Goal: Task Accomplishment & Management: Complete application form

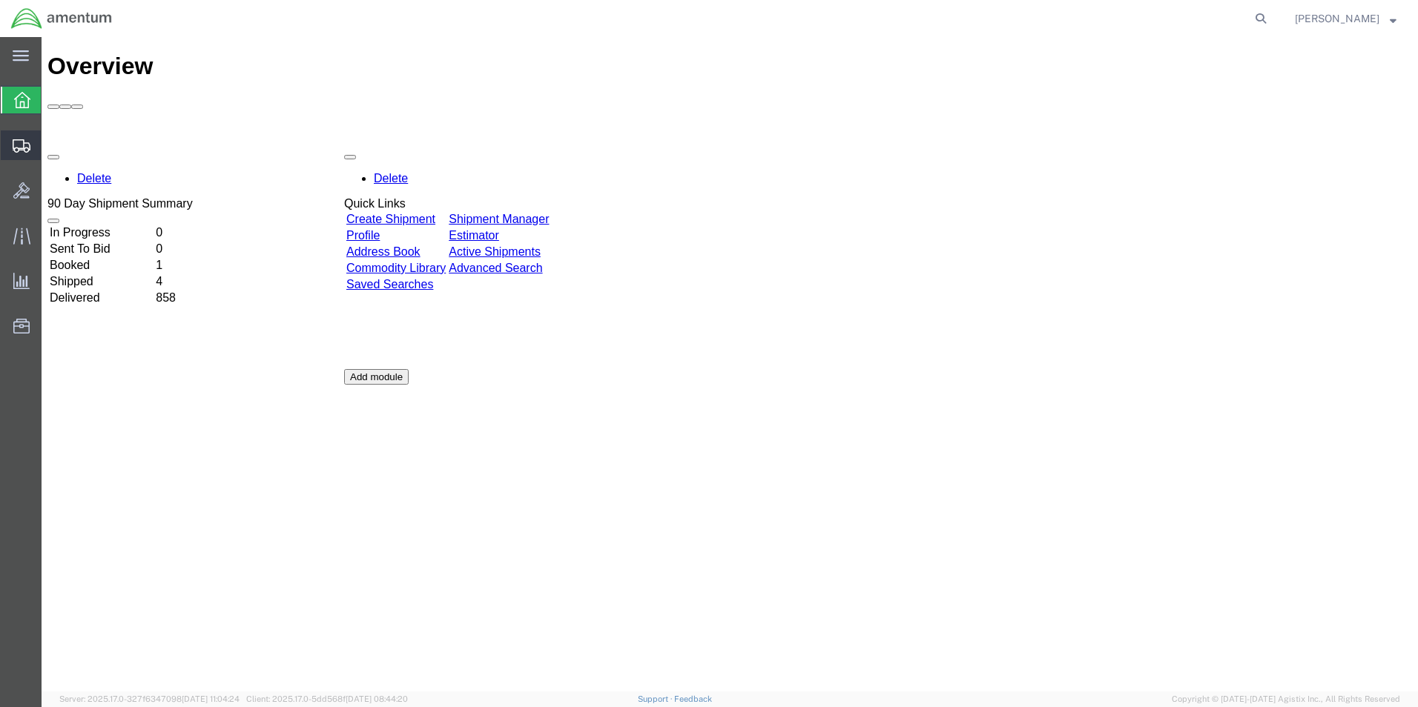
click at [0, 0] on span "Create Shipment" at bounding box center [0, 0] width 0 height 0
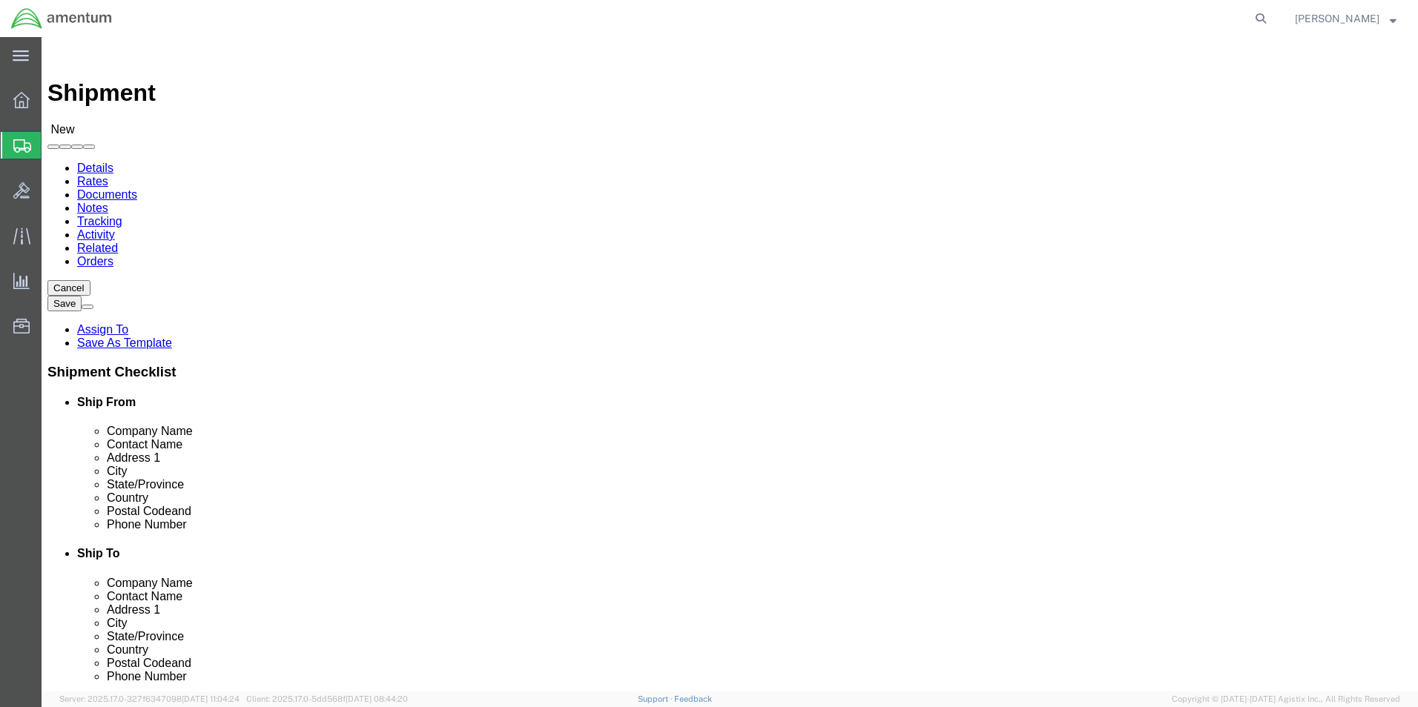
select select
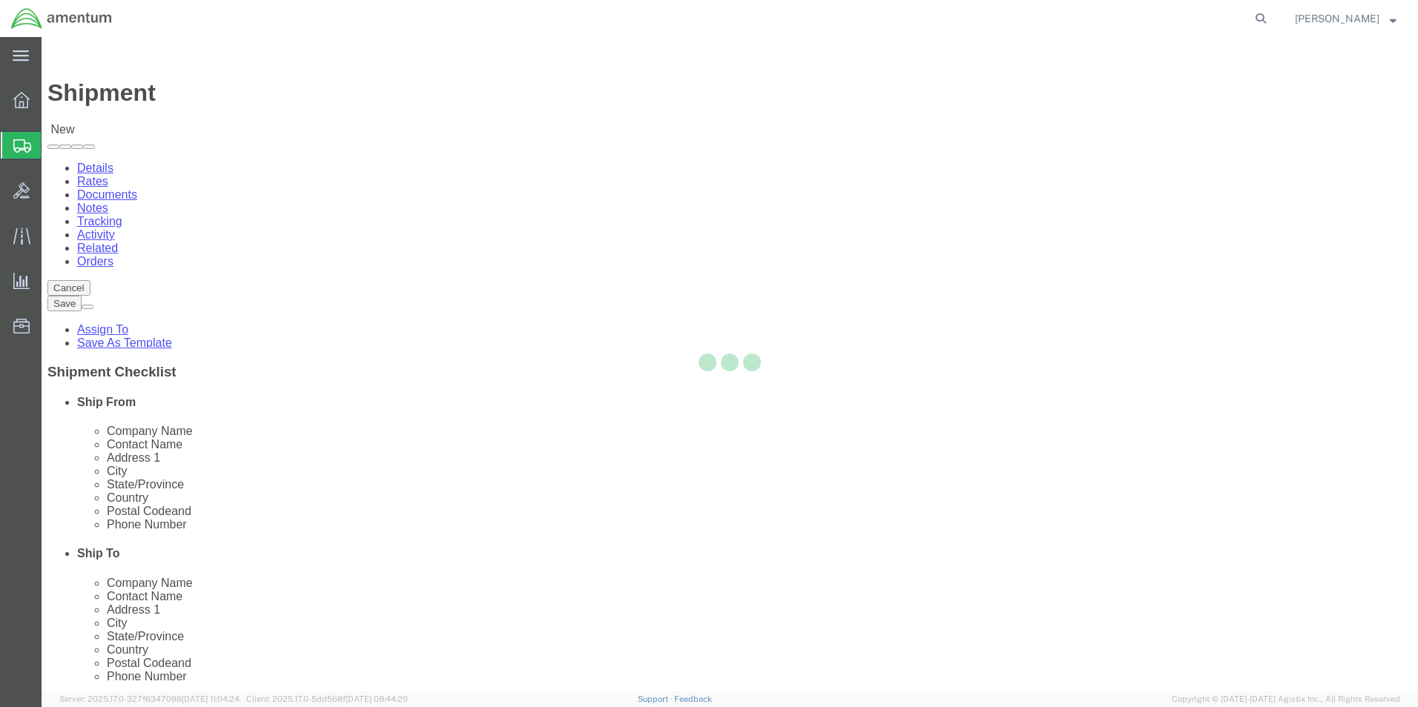
select select "[GEOGRAPHIC_DATA]"
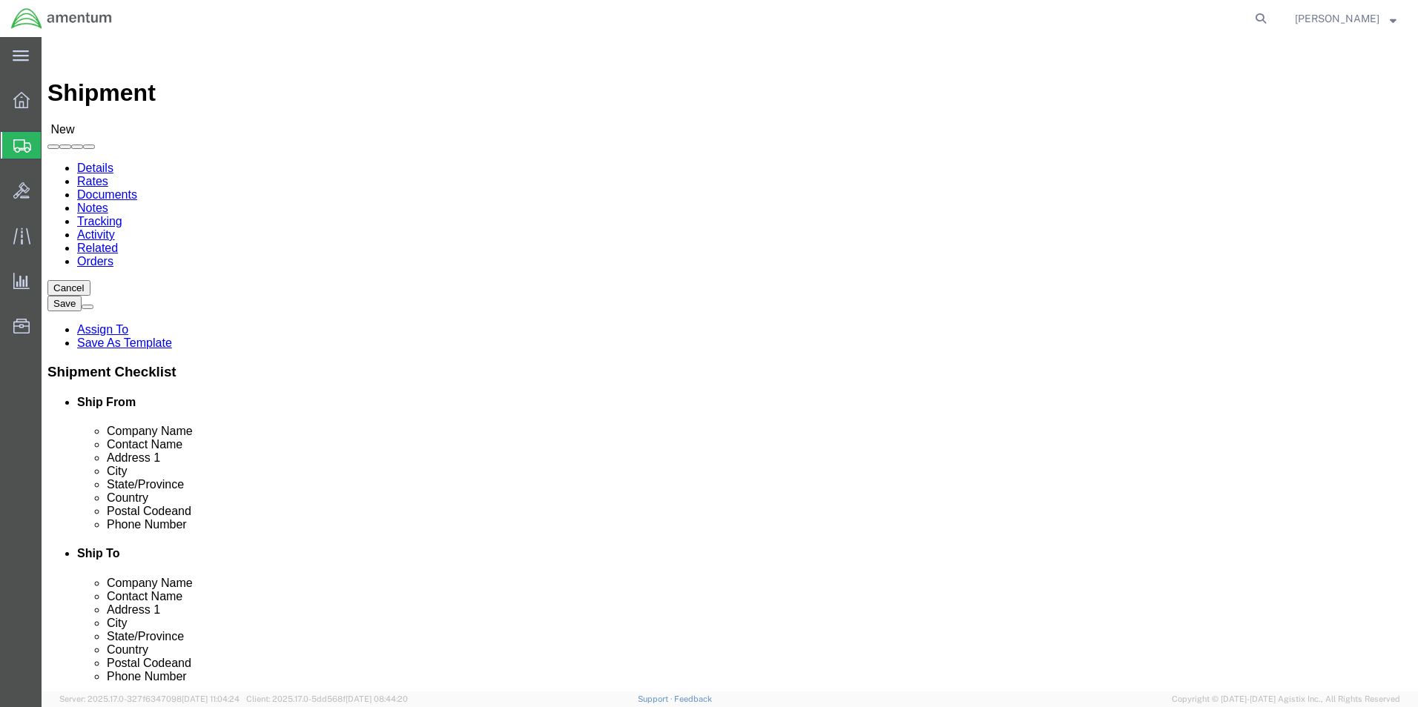
scroll to position [3188, 0]
select select "49945"
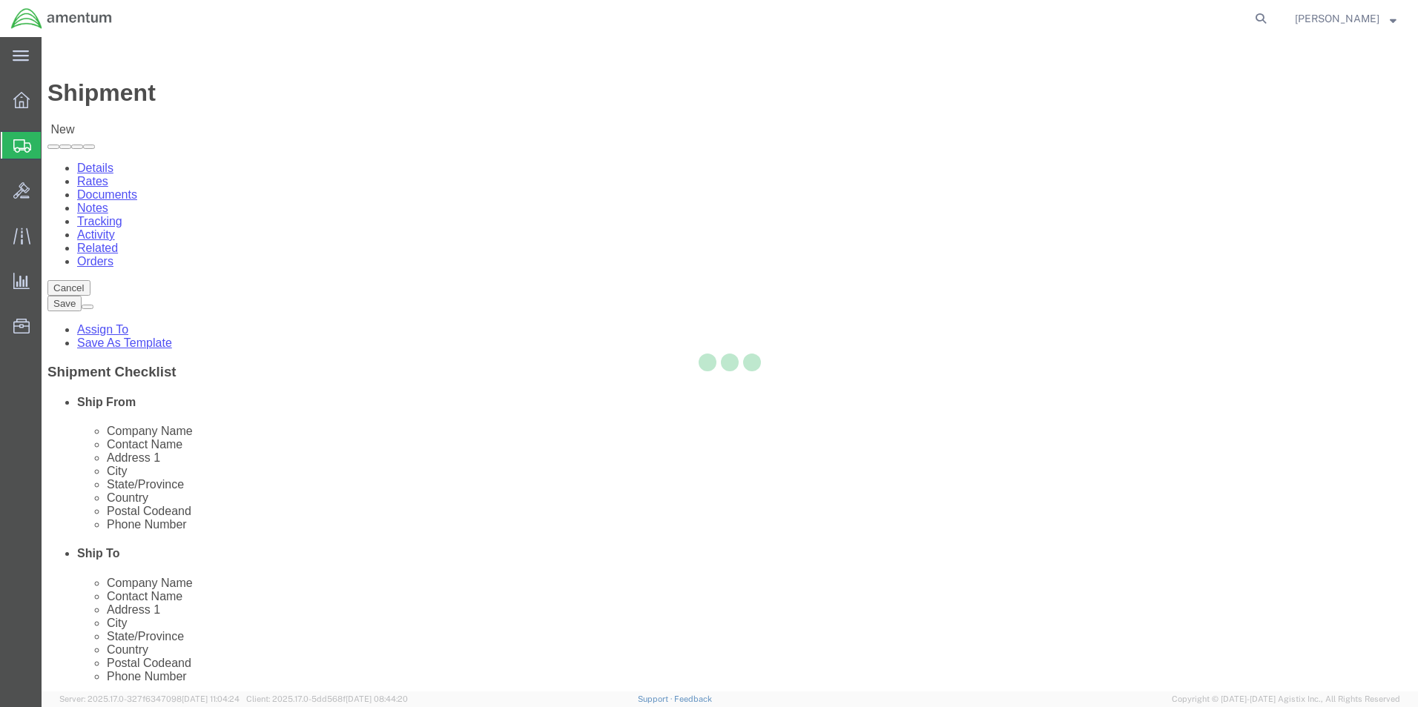
select select "[GEOGRAPHIC_DATA]"
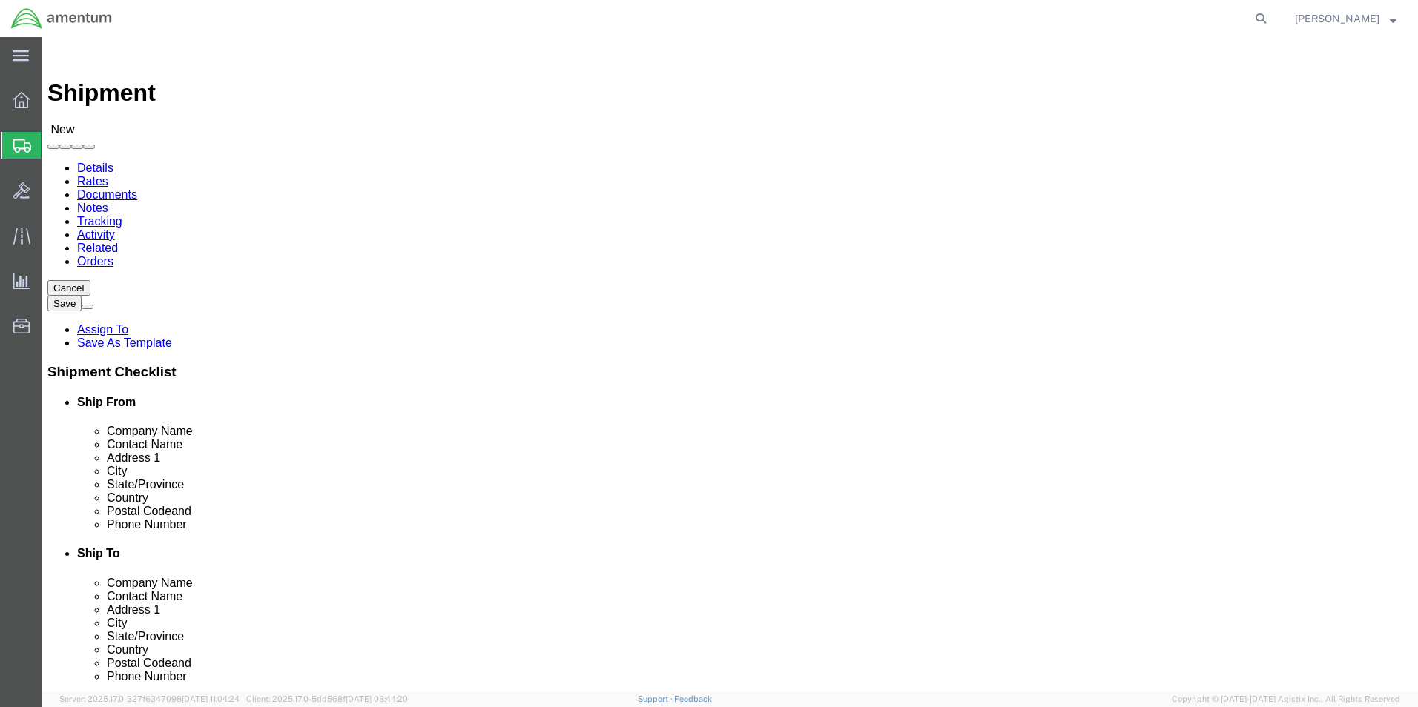
click input "text"
drag, startPoint x: 300, startPoint y: 305, endPoint x: 56, endPoint y: 292, distance: 243.6
click div "Location [GEOGRAPHIC_DATA], [GEOGRAPHIC_DATA] My Profile Location [PHONE_NUMBER…"
type input "[PERSON_NAME]"
drag, startPoint x: 291, startPoint y: 533, endPoint x: 295, endPoint y: 526, distance: 8.3
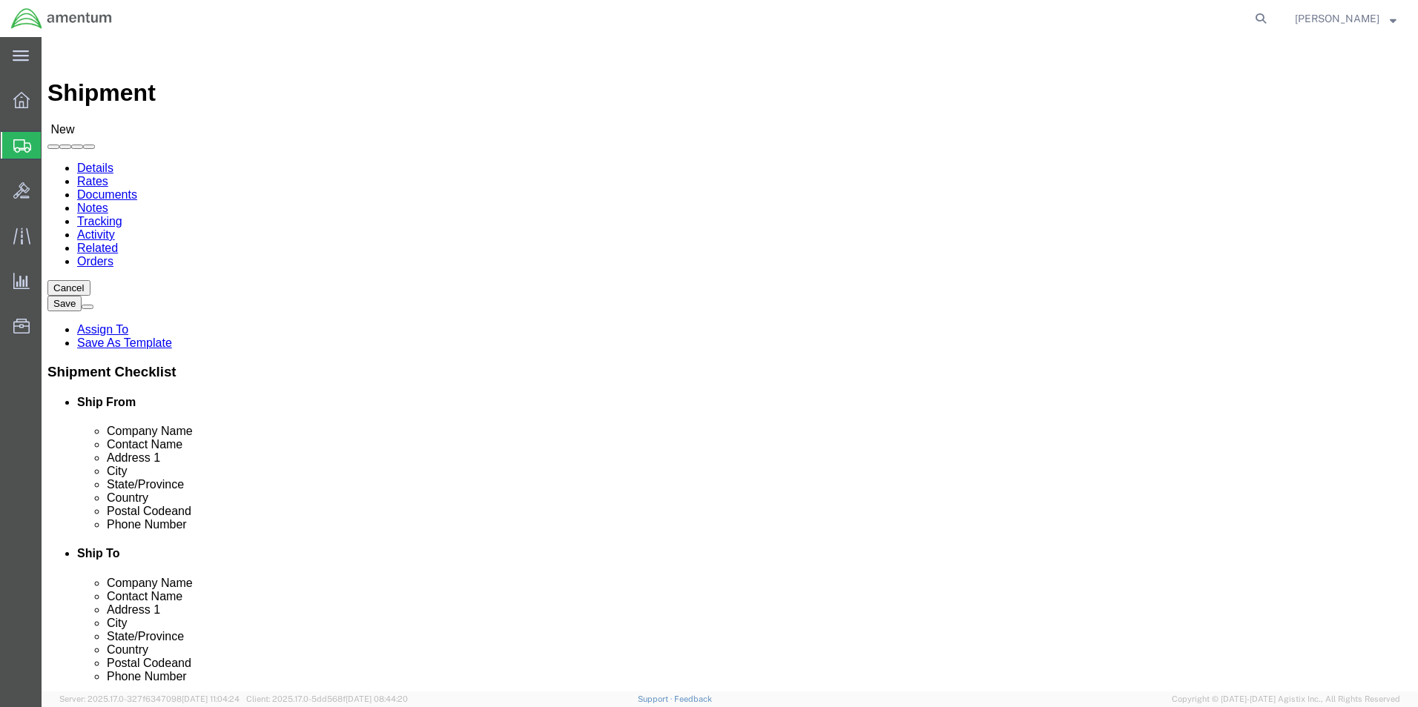
click input "text"
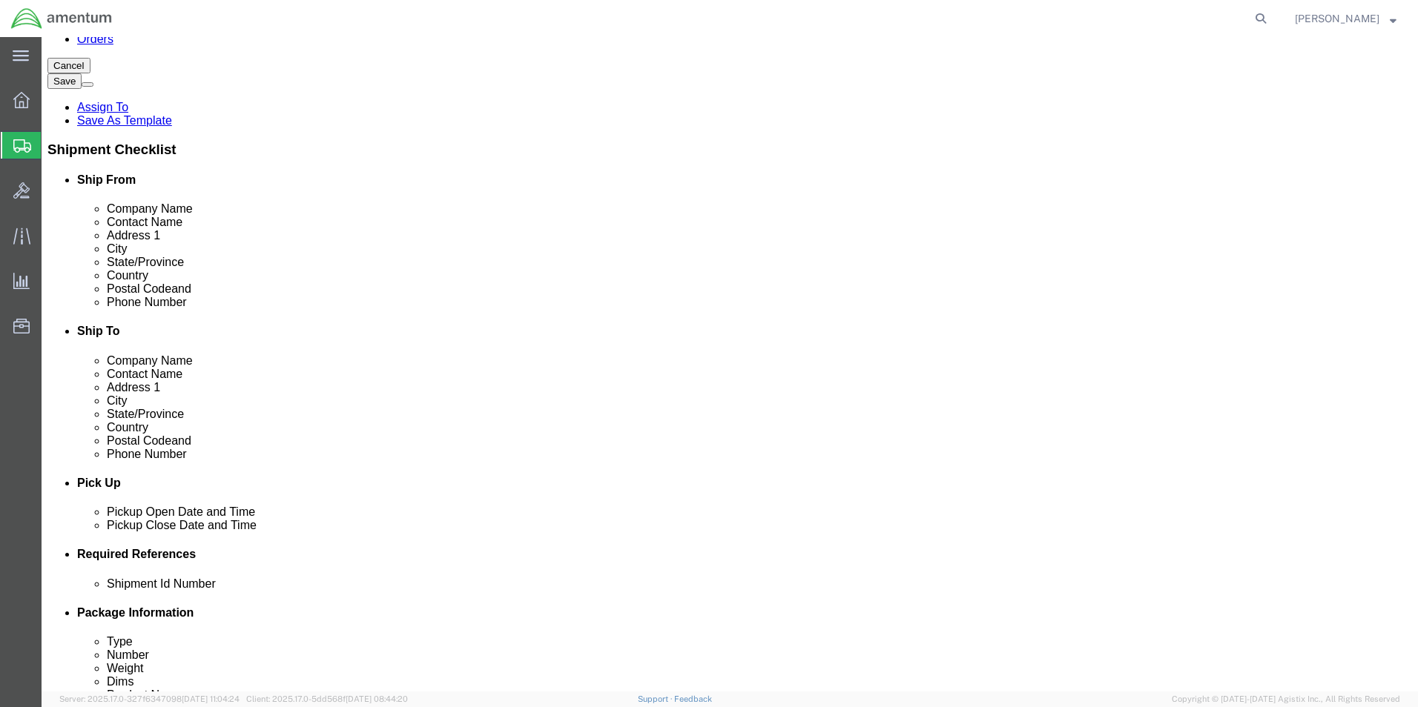
type input "[PERSON_NAME][EMAIL_ADDRESS][PERSON_NAME][DOMAIN_NAME]"
click div "[DATE] 10:00 AM"
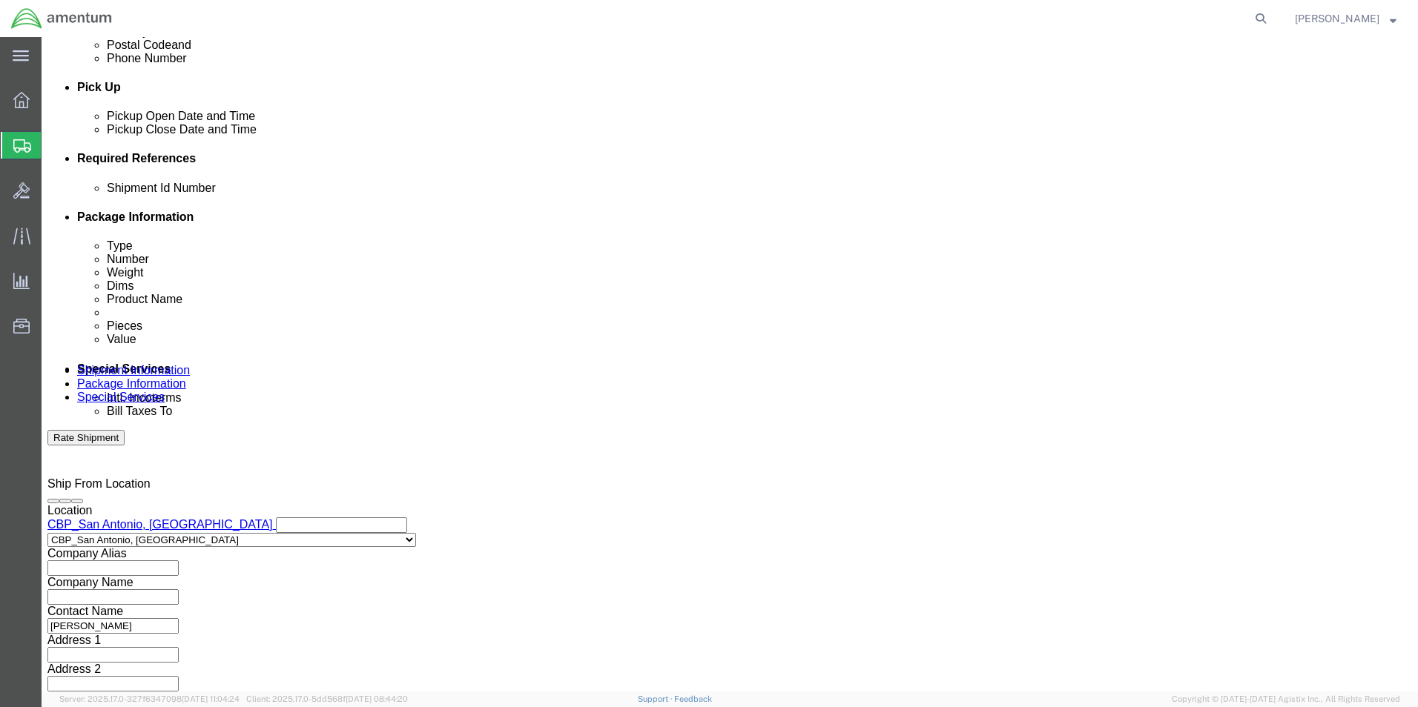
click input "3:00 AM"
type input "3:00 PM"
click button "Apply"
click input "text"
type input "94886"
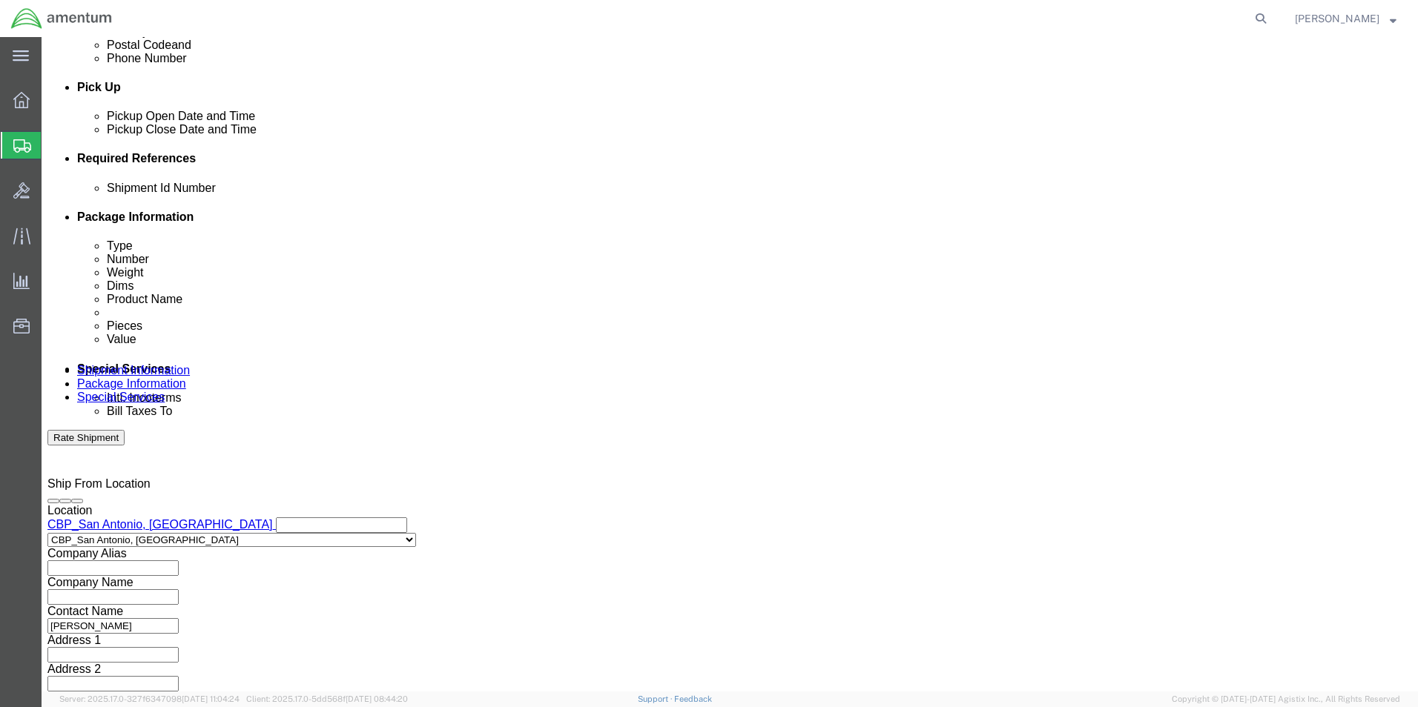
click button "Add reference"
click select "Select Account Type Activity ID Airline Appointment Number ASN Batch Request # …"
select select "CUSTREF"
click select "Select Account Type Activity ID Airline Appointment Number ASN Batch Request # …"
click input "text"
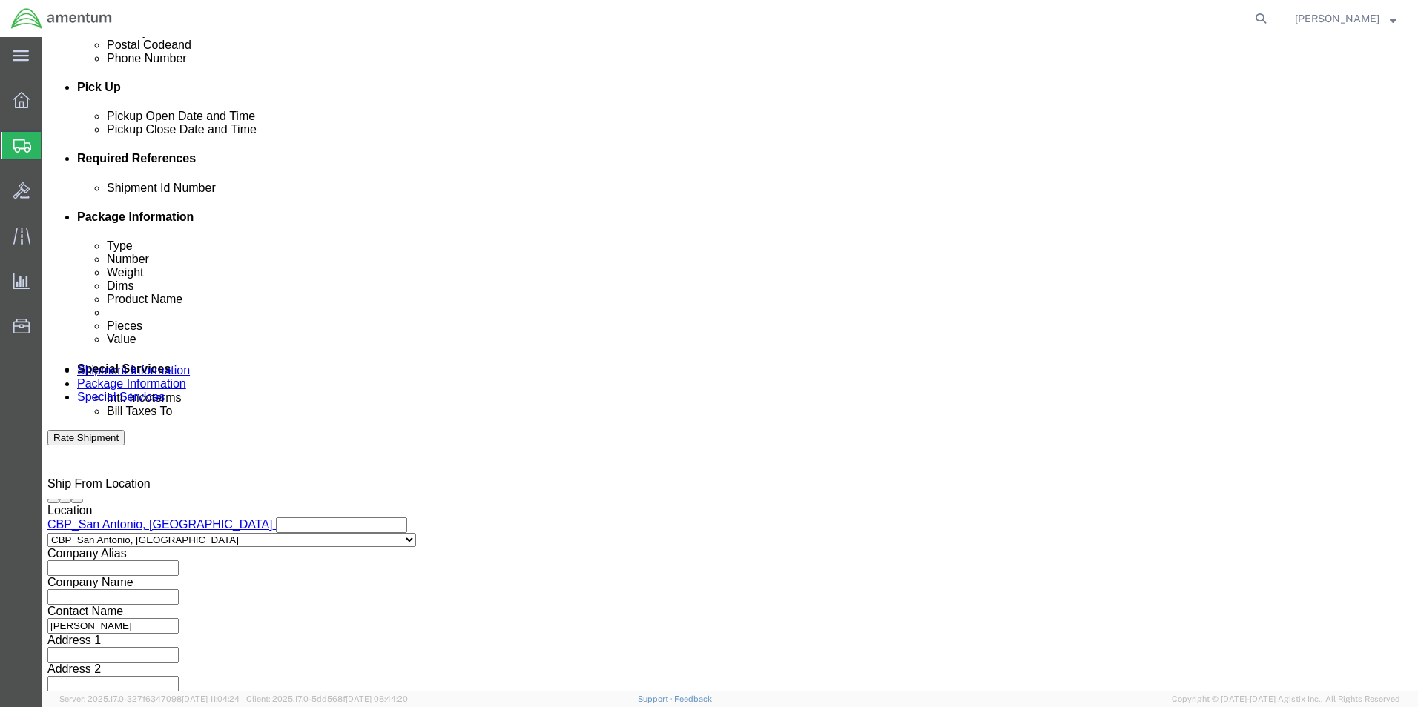
type input "USAGE 325320"
click button "Add reference"
click select "Select Account Type Activity ID Airline Appointment Number ASN Batch Request # …"
select select "DEPT"
click select "Select Account Type Activity ID Airline Appointment Number ASN Batch Request # …"
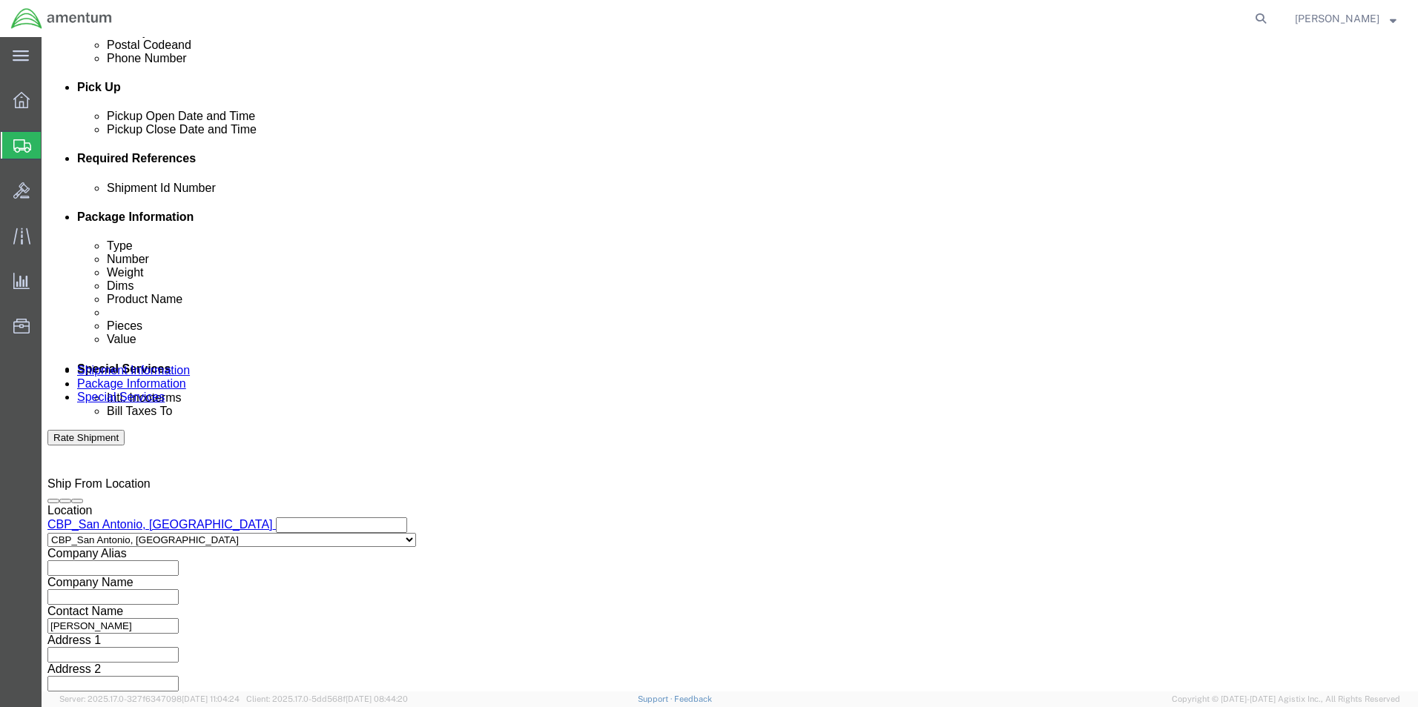
click input "text"
type input "CBP"
click button "Add reference"
drag, startPoint x: 108, startPoint y: 330, endPoint x: 116, endPoint y: 326, distance: 9.0
click select "Select Account Type Activity ID Airline Appointment Number ASN Batch Request # …"
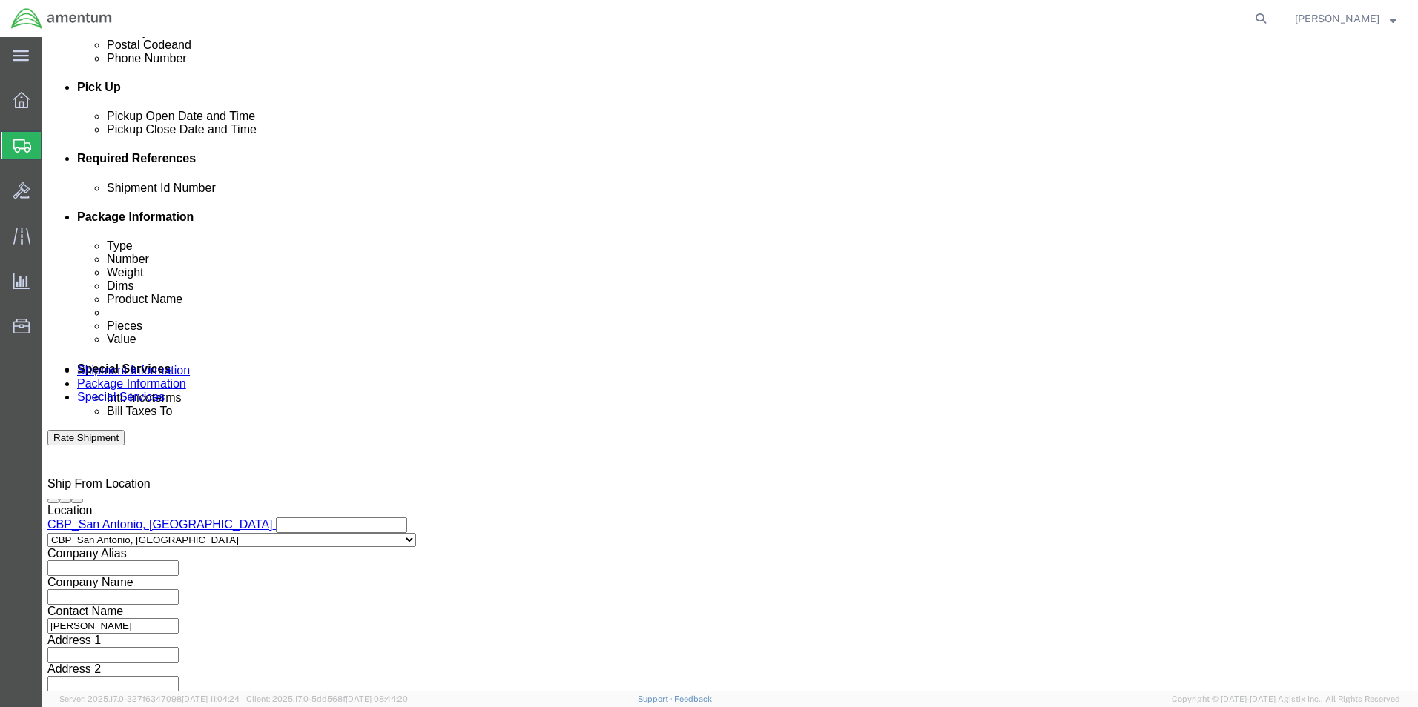
select select "PROJNUM"
click select "Select Account Type Activity ID Airline Appointment Number ASN Batch Request # …"
click input "text"
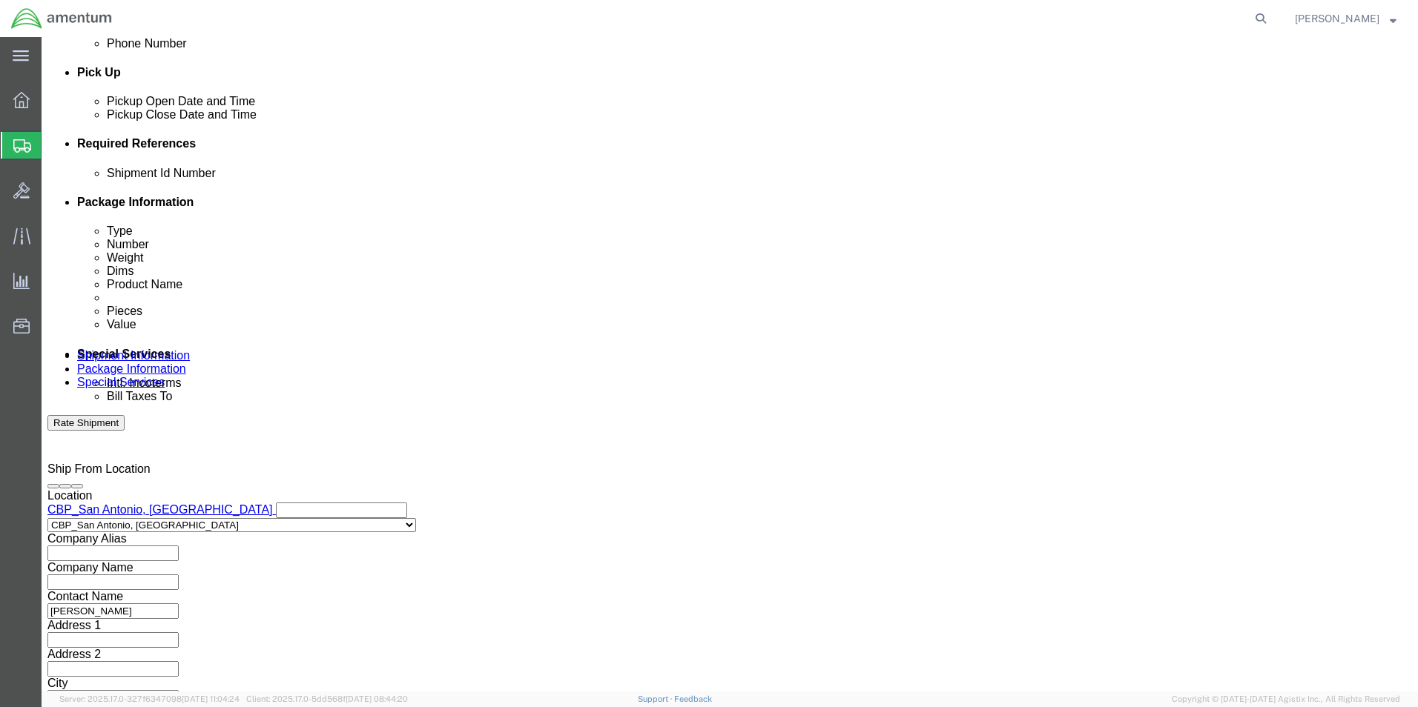
scroll to position [647, 0]
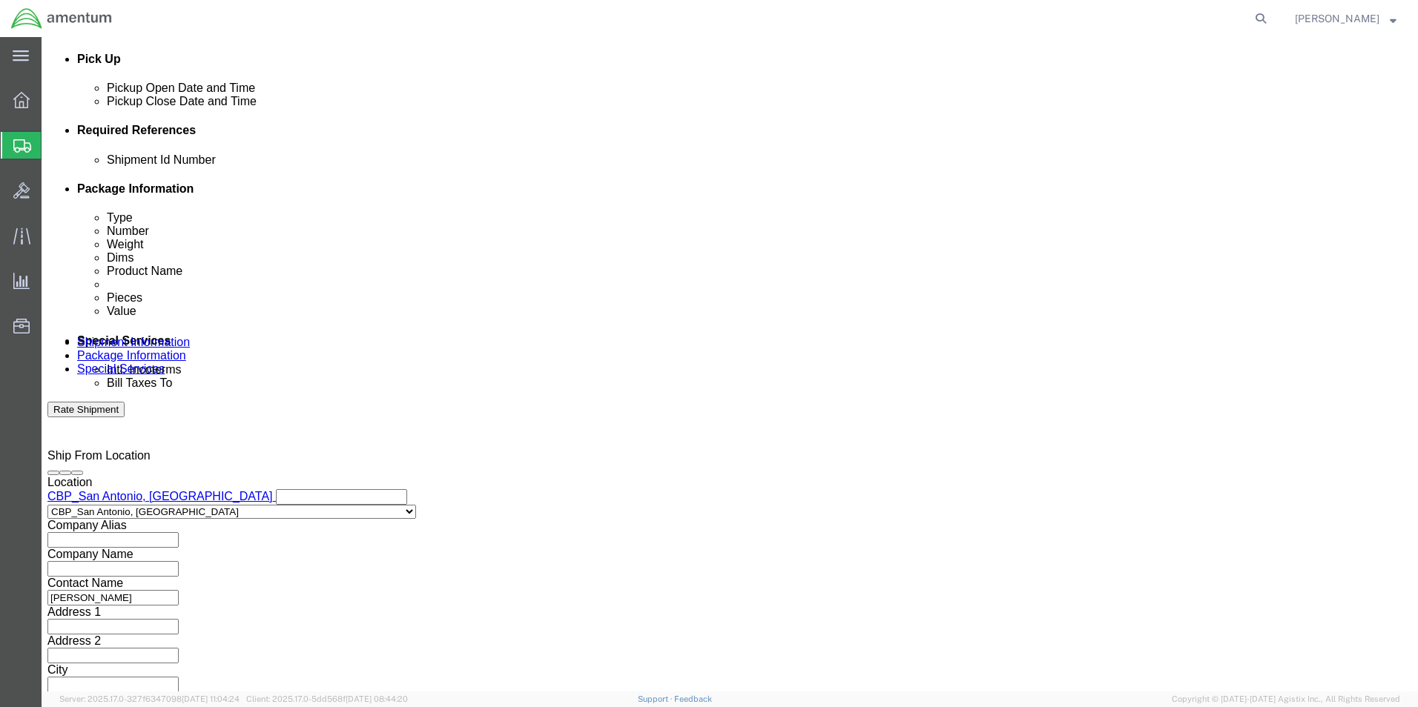
type input "6118.03.03.2219.000.WST.0000"
click select "Select Air Less than Truckload Multi-Leg Ocean Freight Rail Small Parcel Truckl…"
select select "SMAL"
click select "Select Air Less than Truckload Multi-Leg Ocean Freight Rail Small Parcel Truckl…"
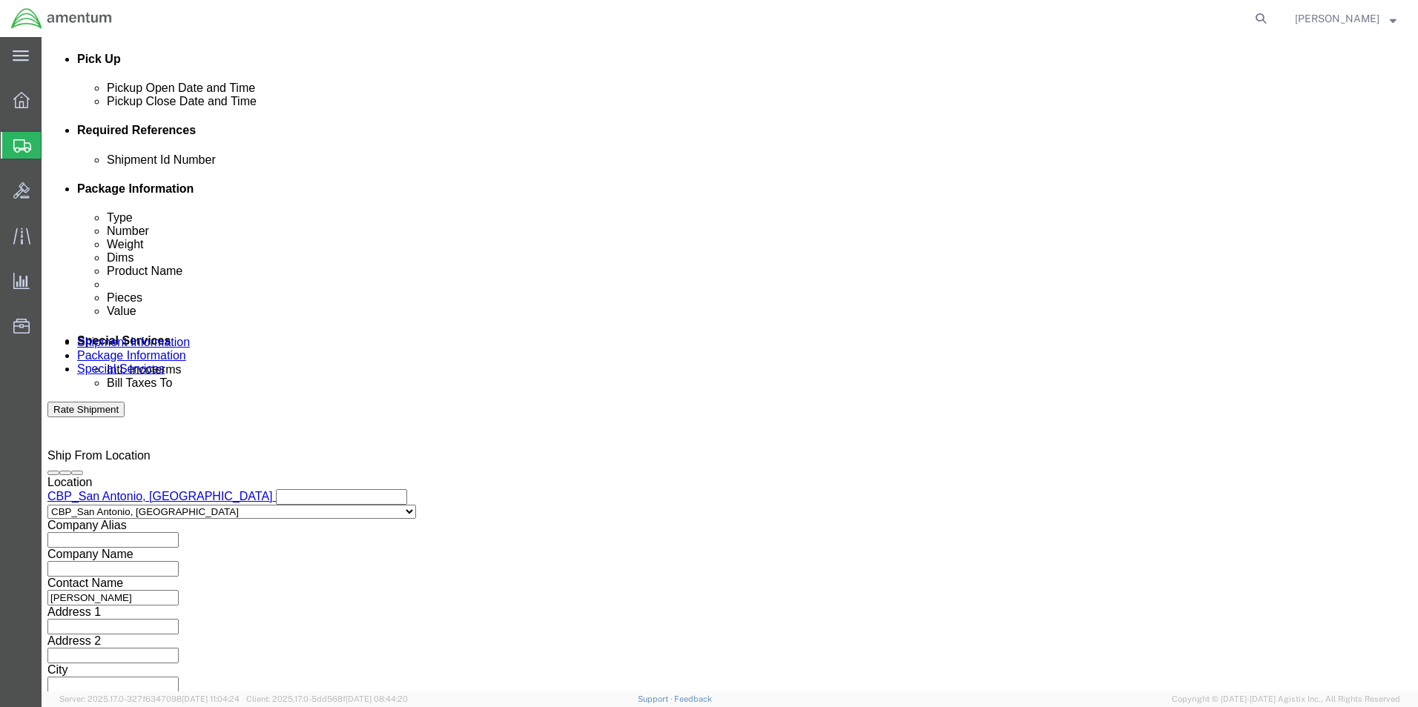
click button "Continue"
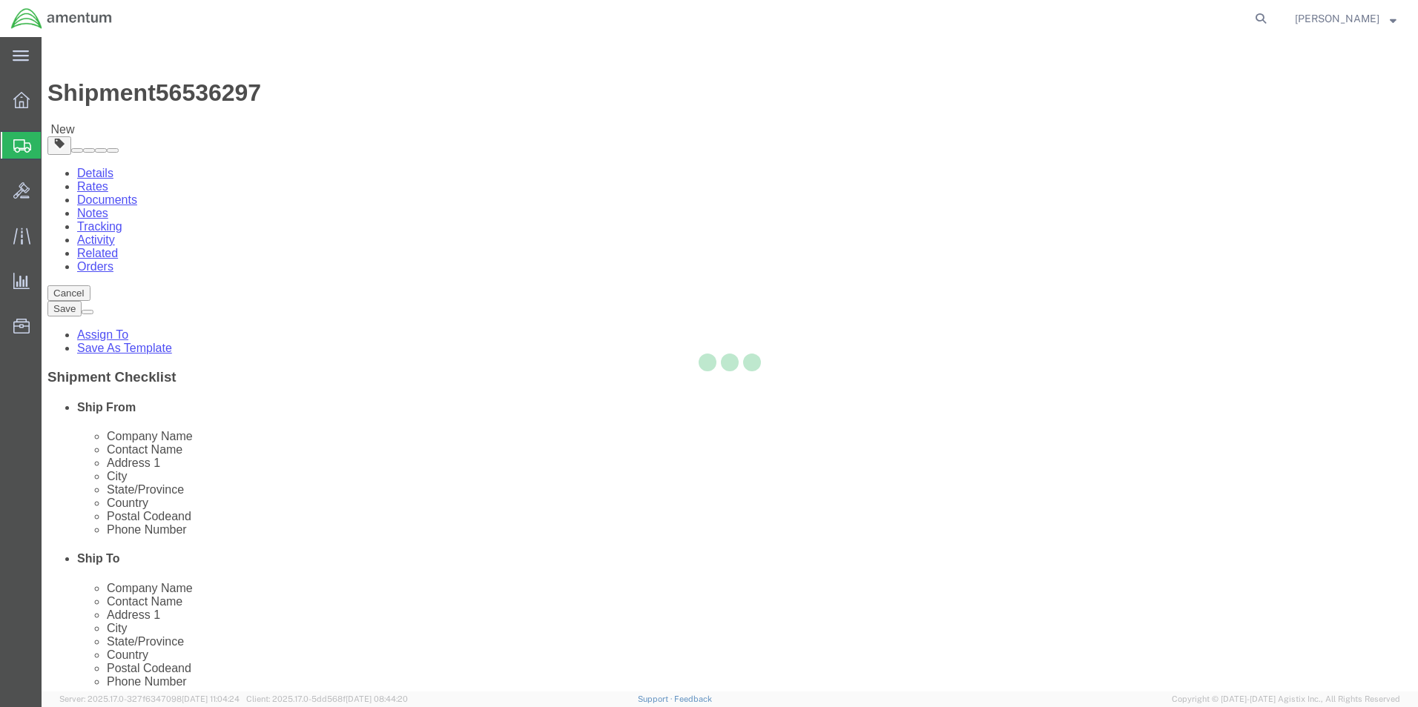
select select "YRPK"
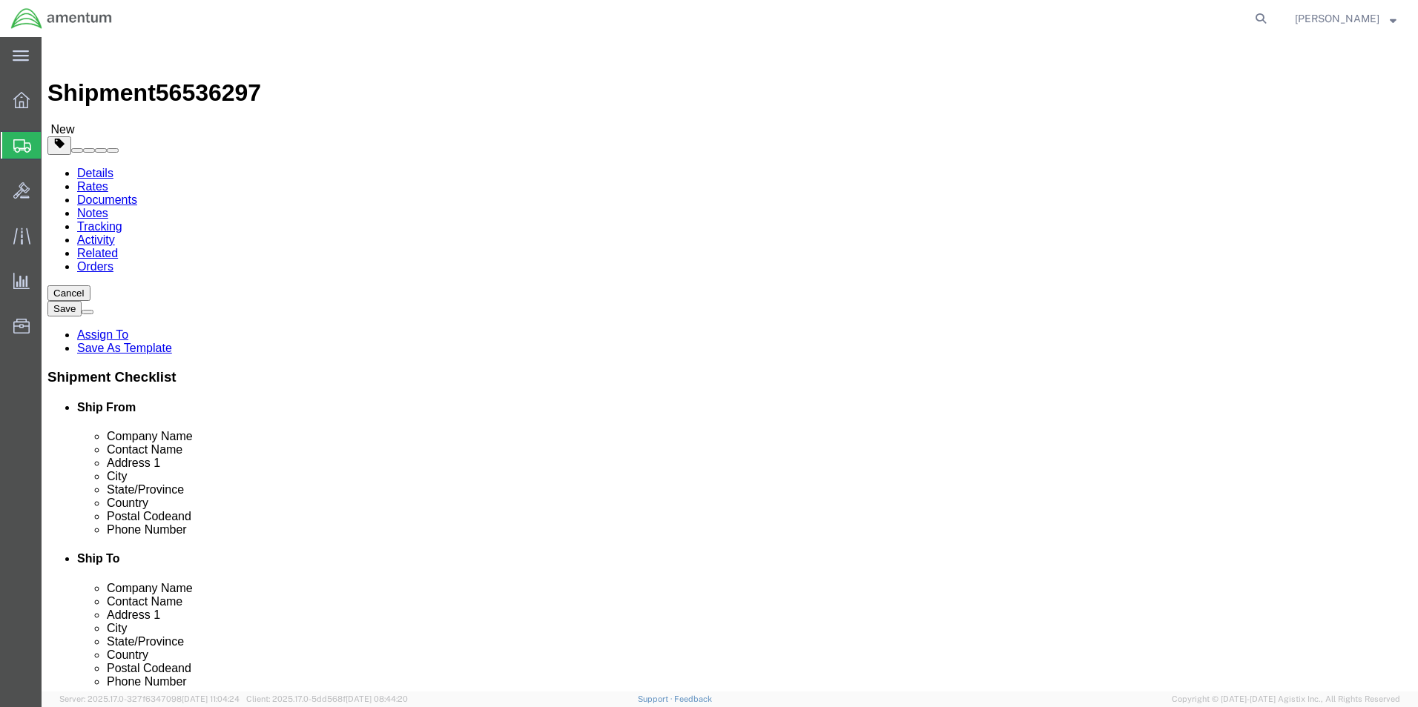
click input "text"
type input "12"
type input "9"
type input "6"
click input "0.00"
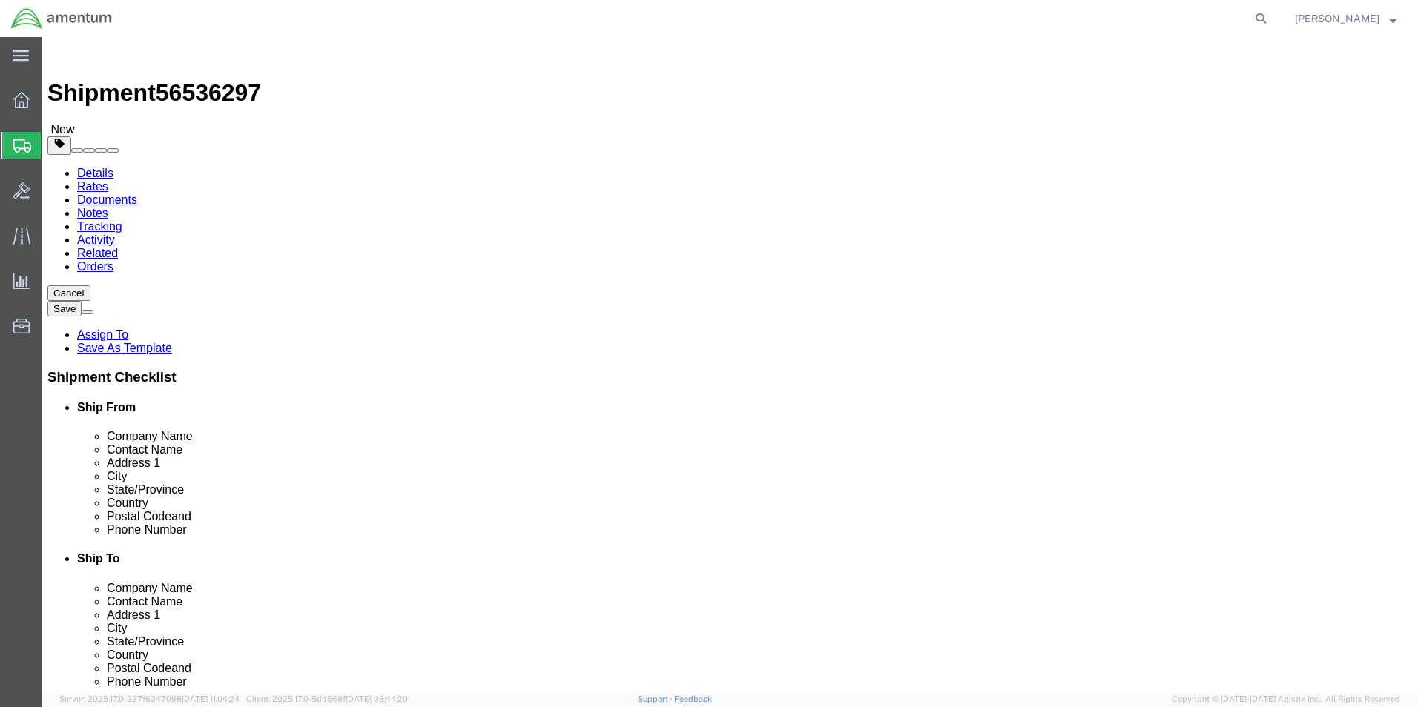
drag, startPoint x: 185, startPoint y: 340, endPoint x: 116, endPoint y: 331, distance: 69.5
click div "Weight 0.00 Select kgs lbs Ship. t°"
type input "1.2"
click link "Add Content"
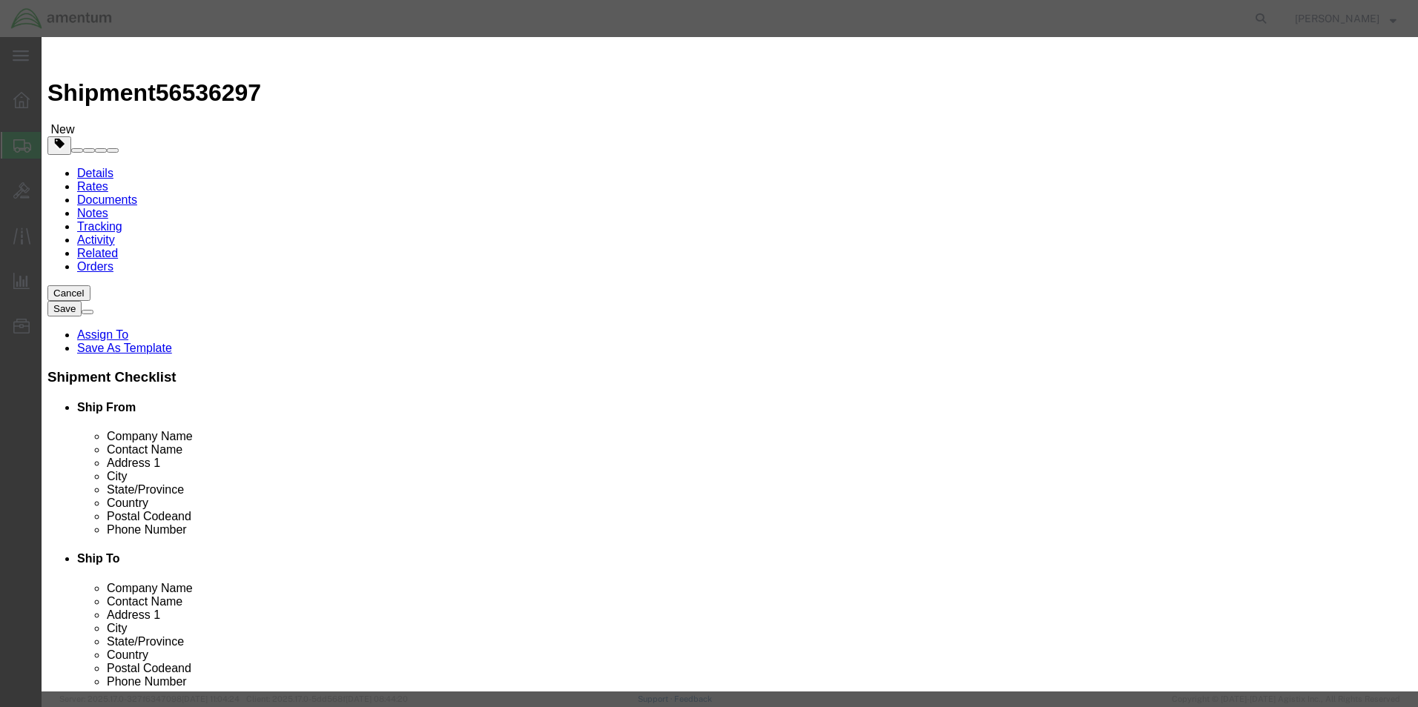
click input "text"
type input "E0043-6C0M"
click td "Name: BANDING CLAMP"
select select "USD"
type input "BANDING CLAMP"
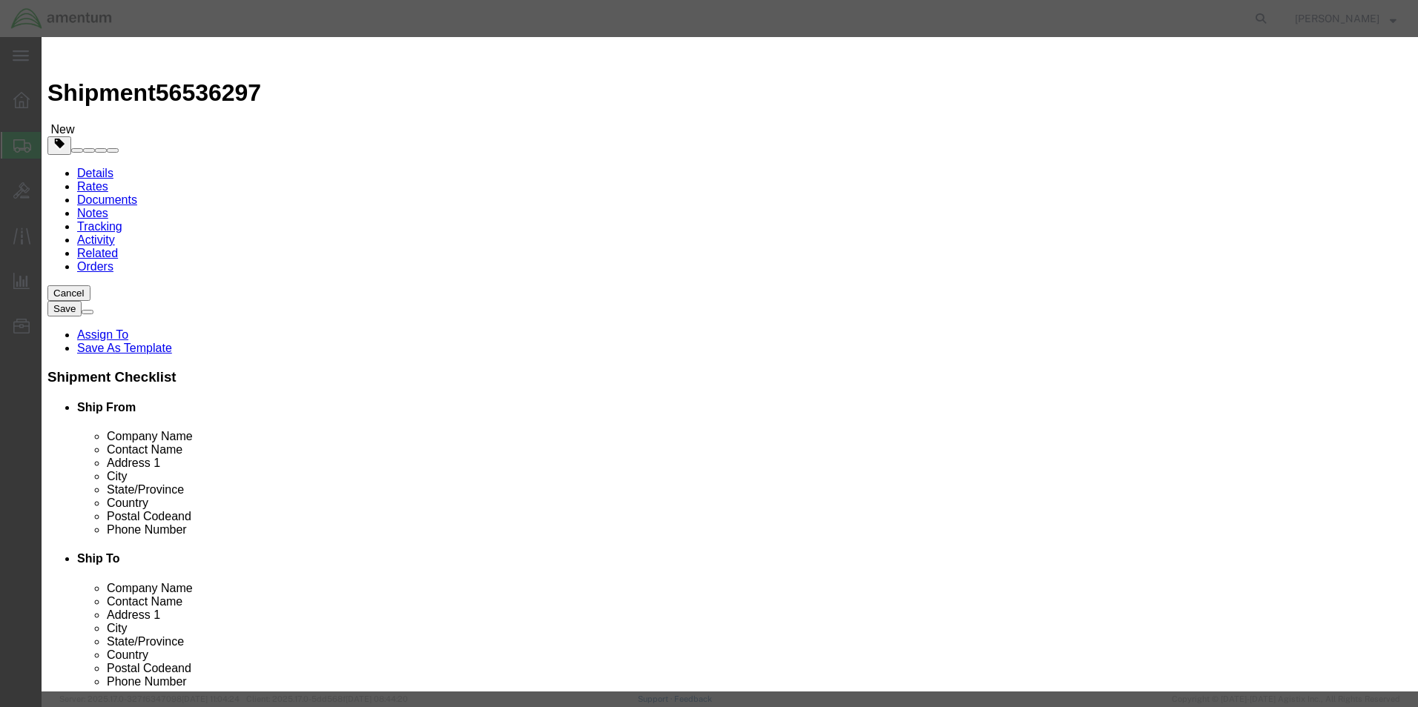
type input "E0043-6C0M"
type input "BANDING CLAMP"
click input "text"
type input "10"
click input "text"
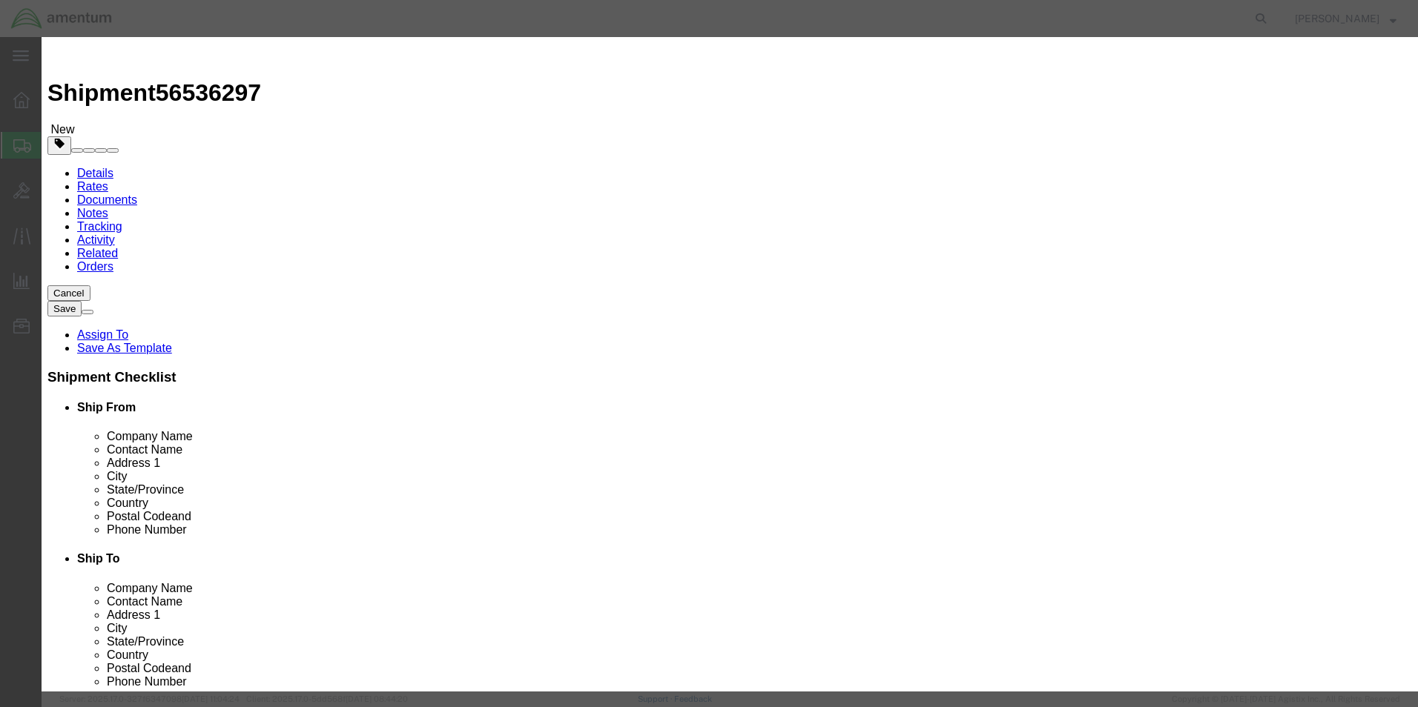
type input "50"
click label "Description"
click button "Save & Close"
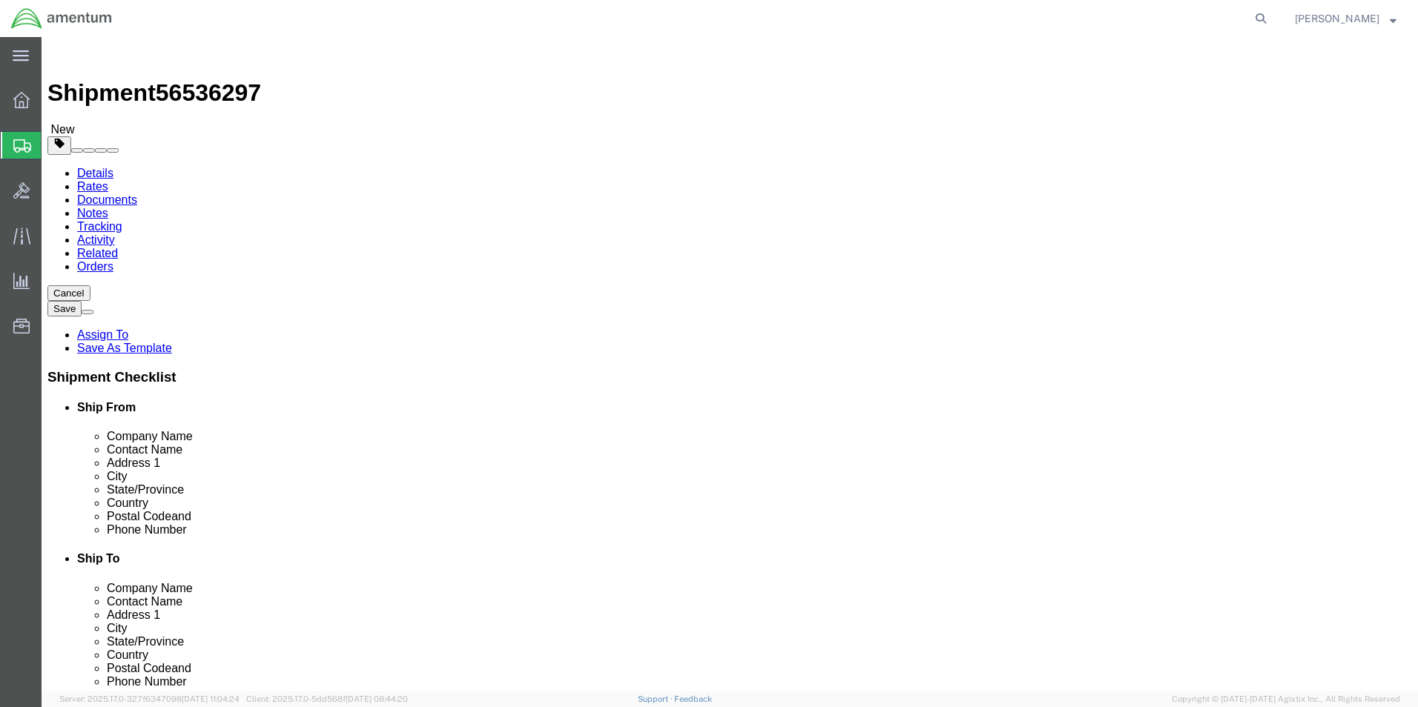
click button "Continue"
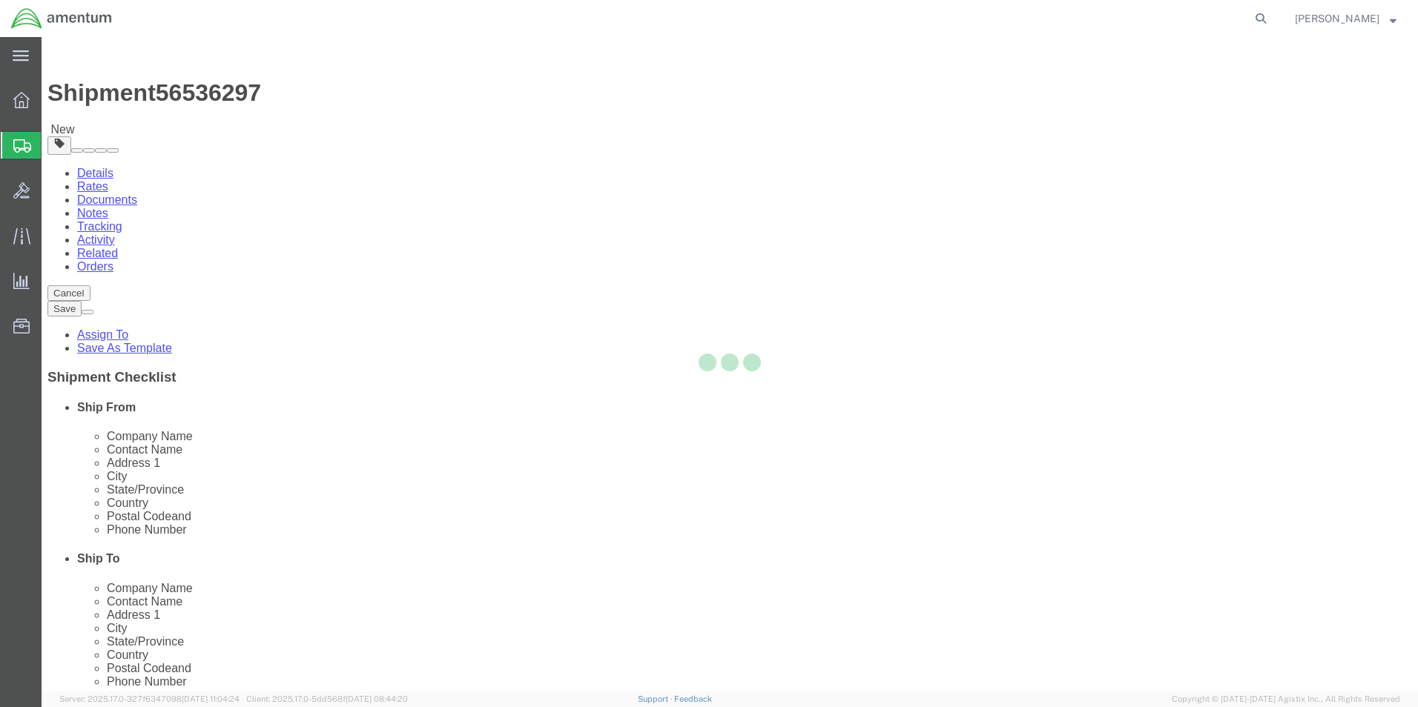
select select
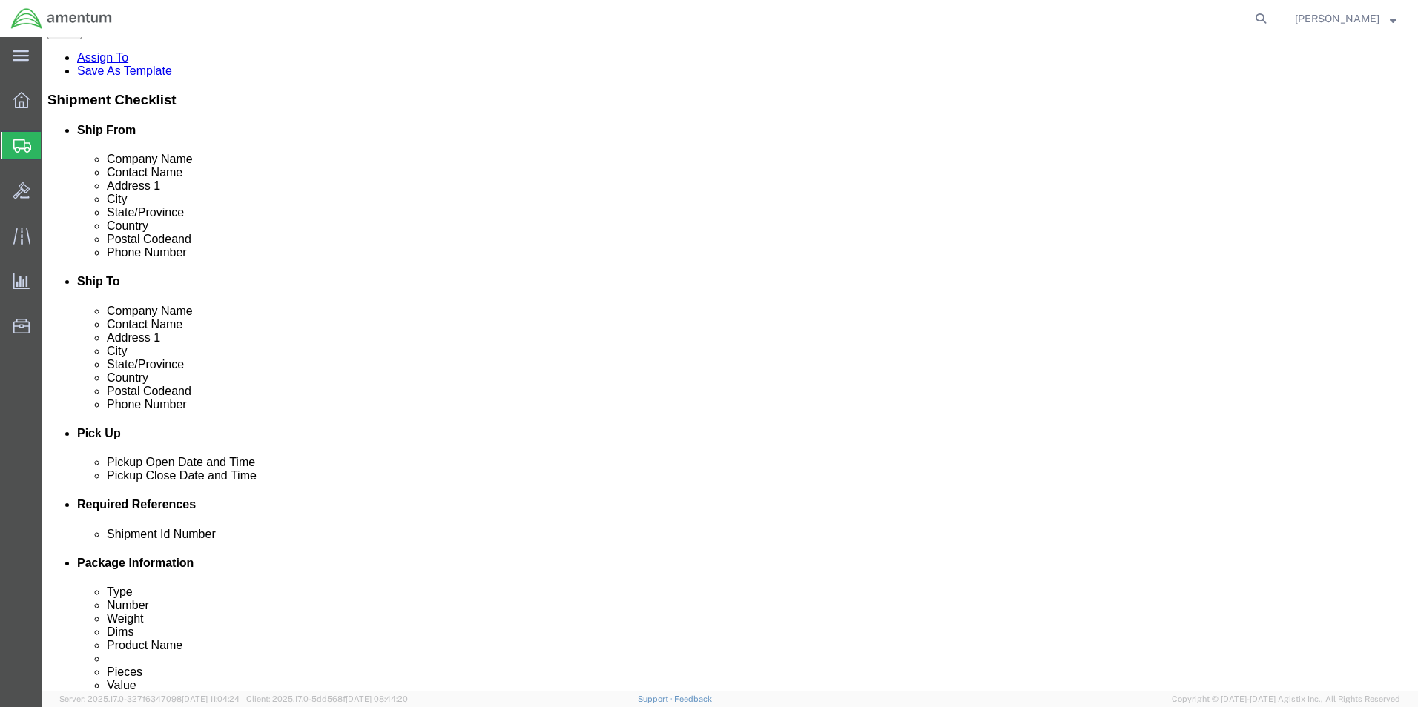
scroll to position [297, 0]
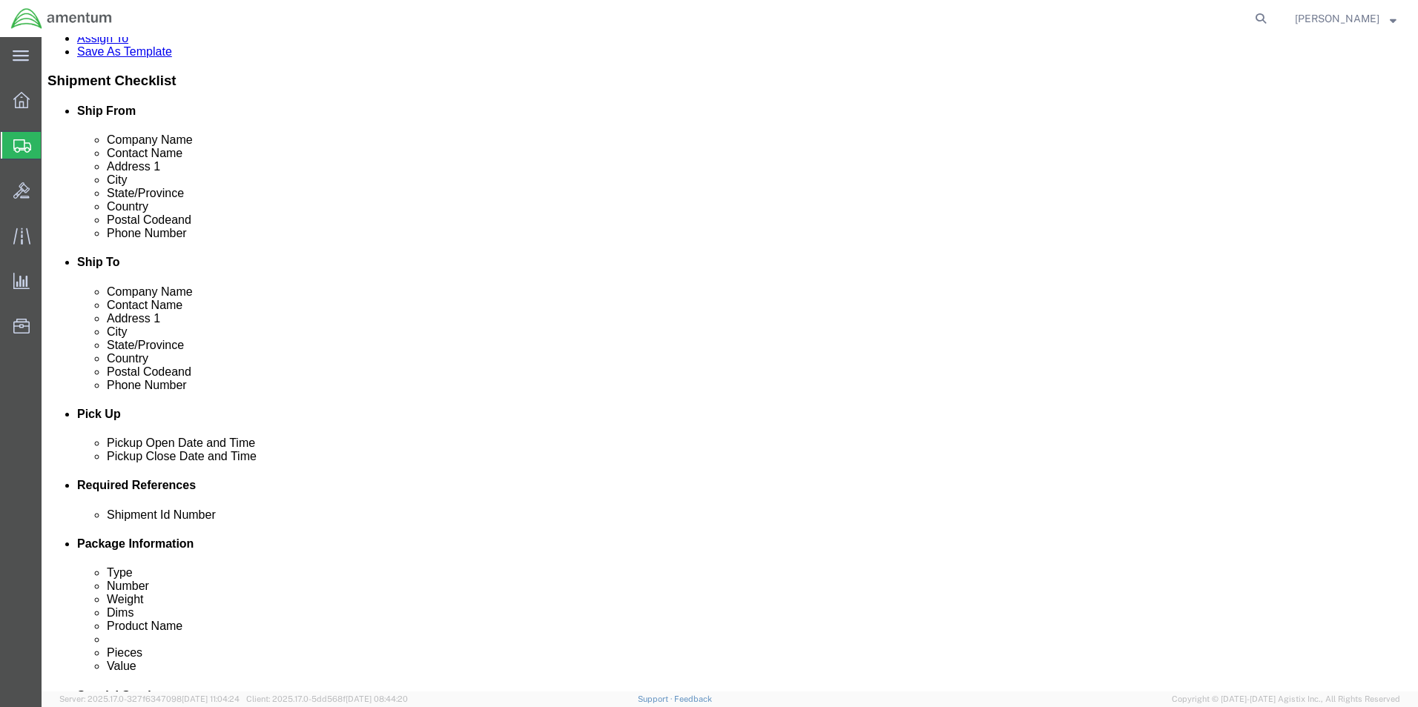
drag, startPoint x: 1142, startPoint y: 626, endPoint x: 1084, endPoint y: 584, distance: 71.2
click button "Rate Shipment"
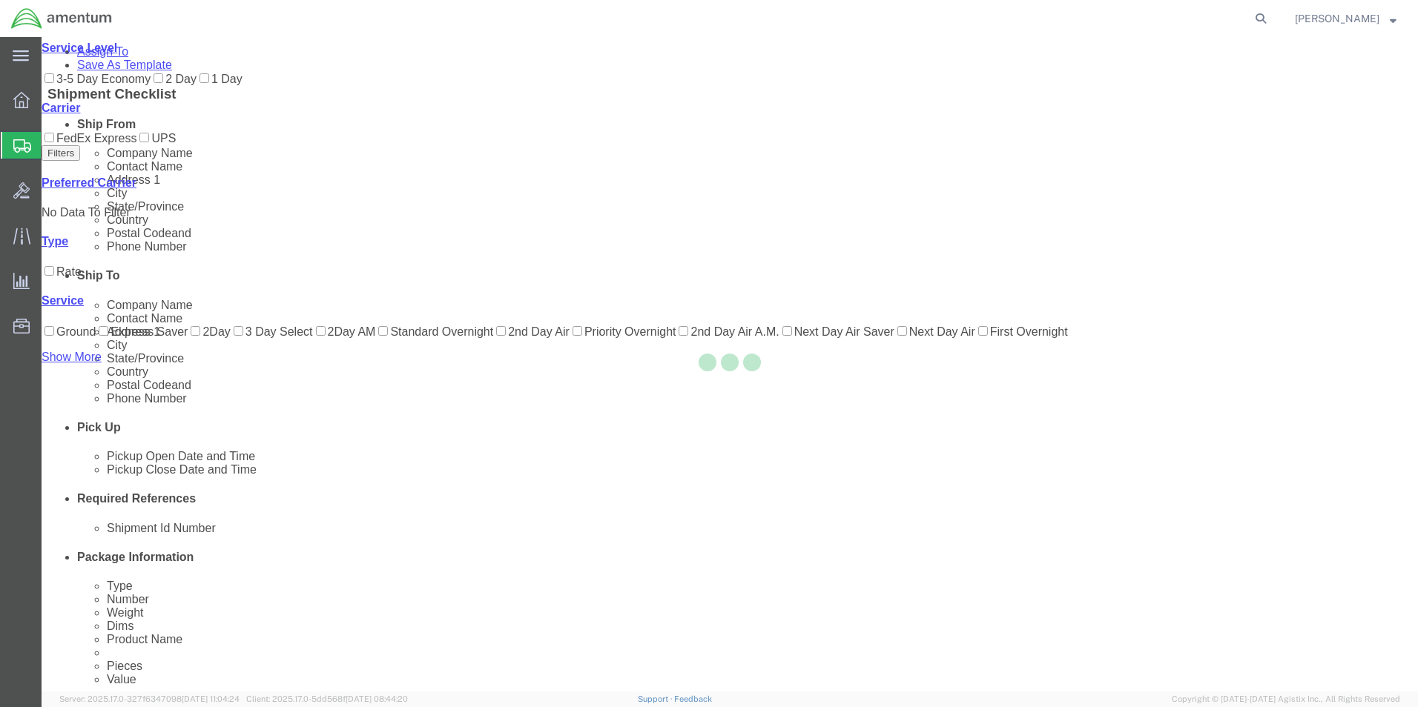
scroll to position [2, 0]
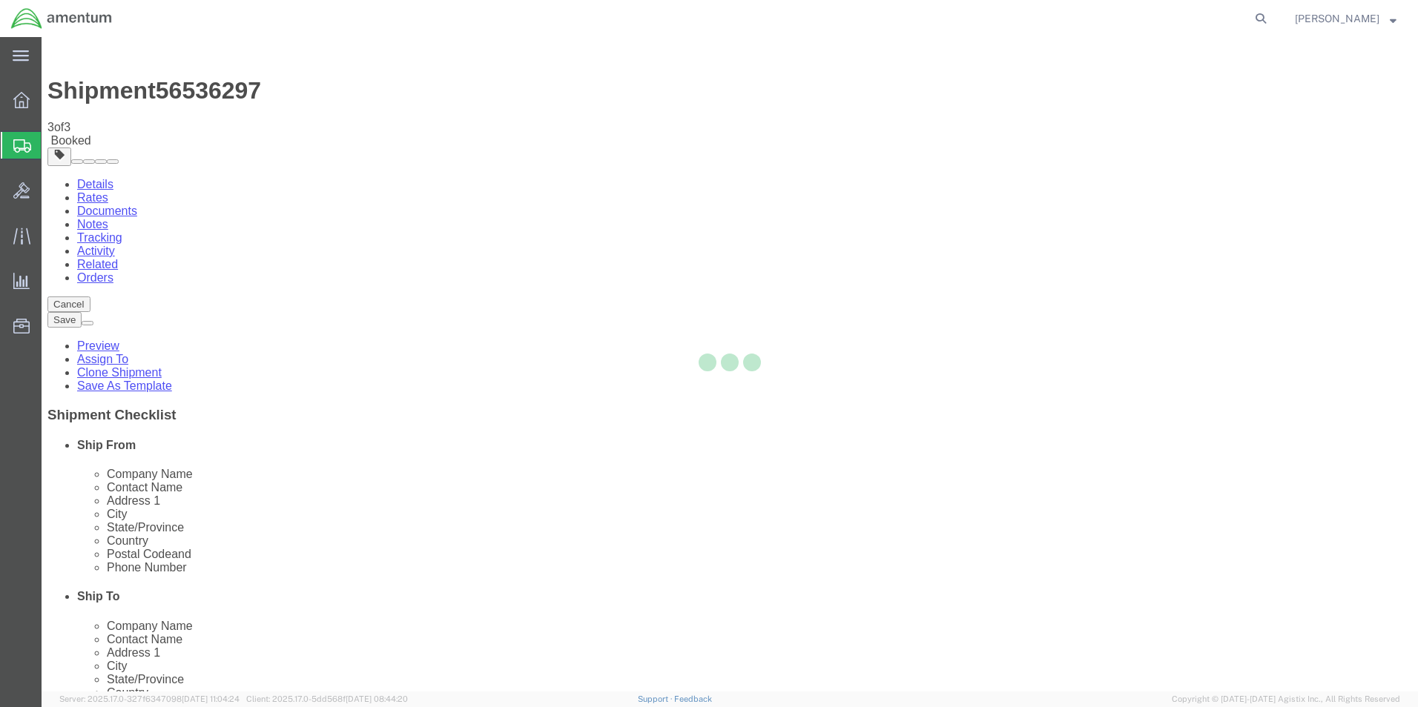
scroll to position [0, 0]
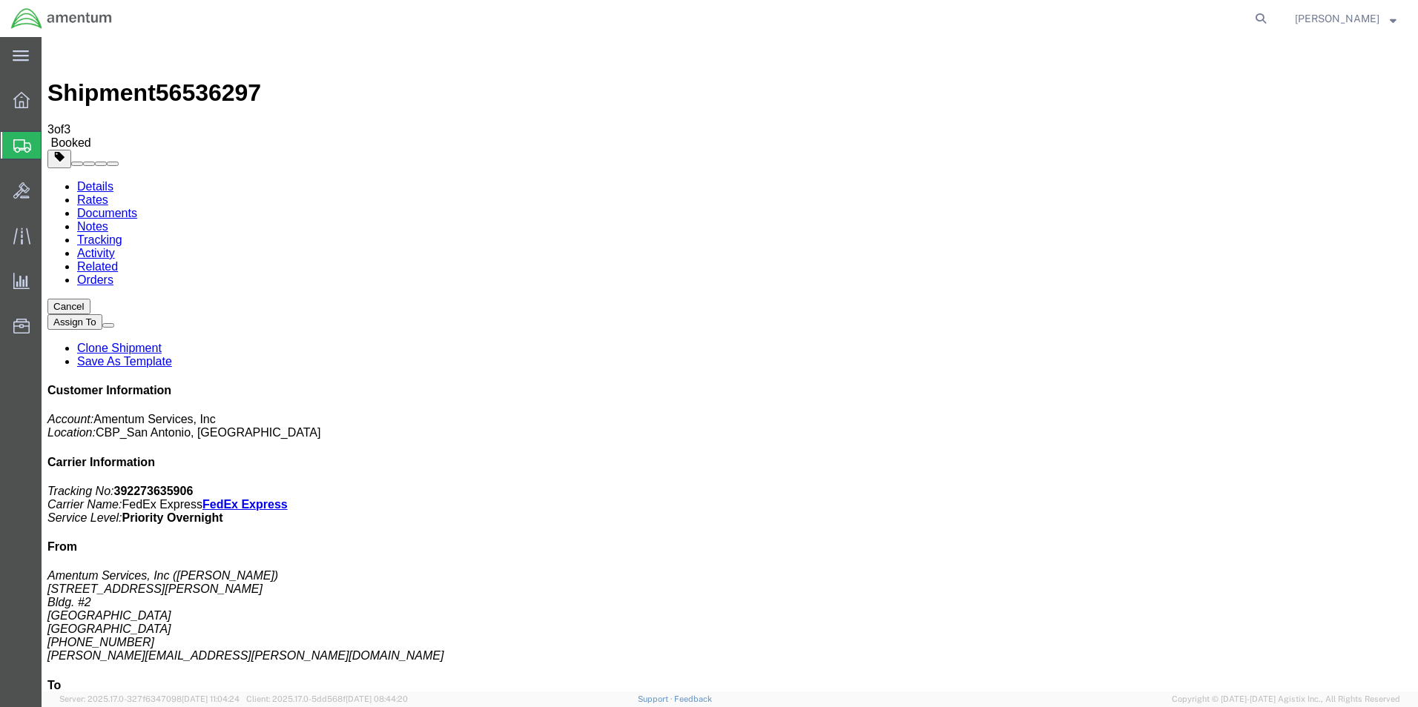
click at [93, 180] on link "Details" at bounding box center [95, 186] width 36 height 13
click link "Schedule pickup request"
